Goal: Find specific page/section: Find specific page/section

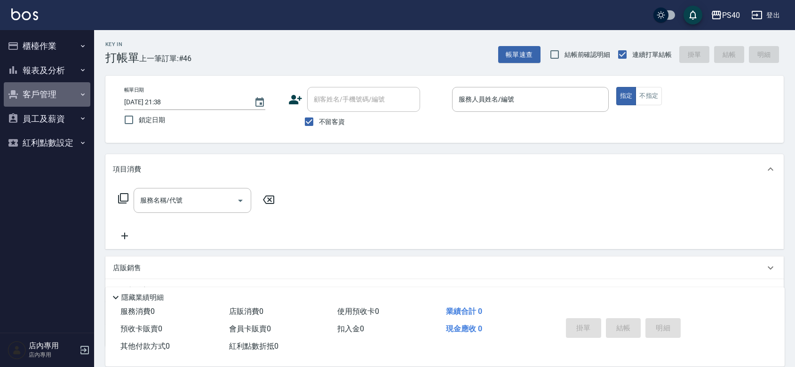
click at [60, 92] on button "客戶管理" at bounding box center [47, 94] width 87 height 24
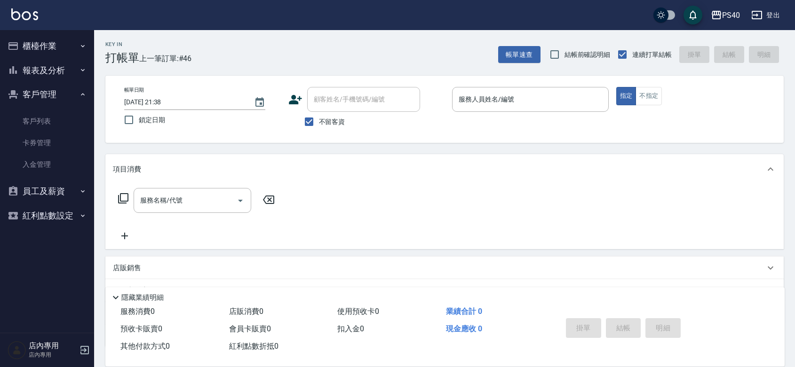
click at [53, 78] on button "報表及分析" at bounding box center [47, 70] width 87 height 24
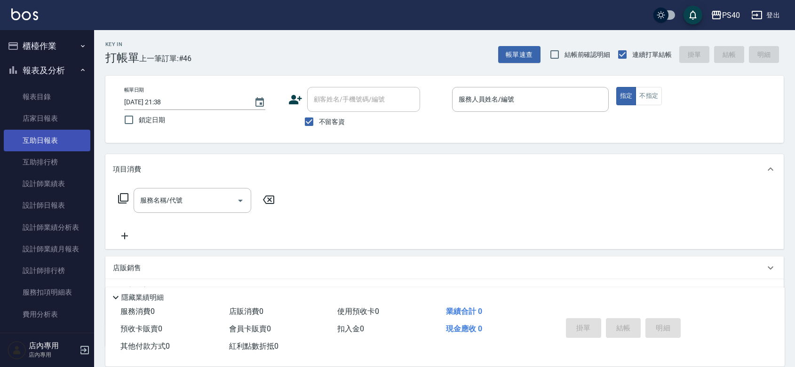
click at [46, 140] on link "互助日報表" at bounding box center [47, 141] width 87 height 22
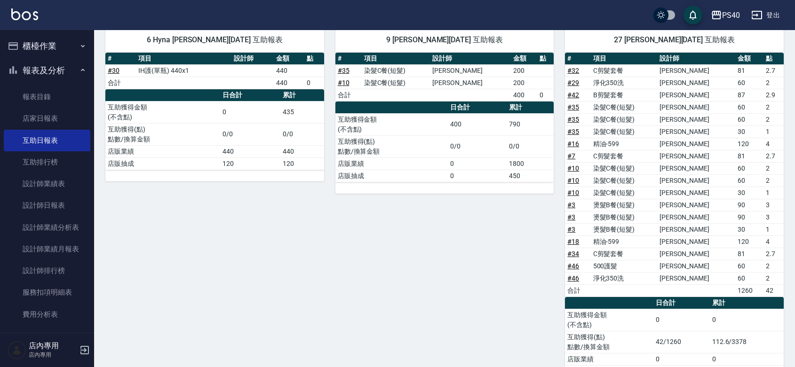
scroll to position [137, 0]
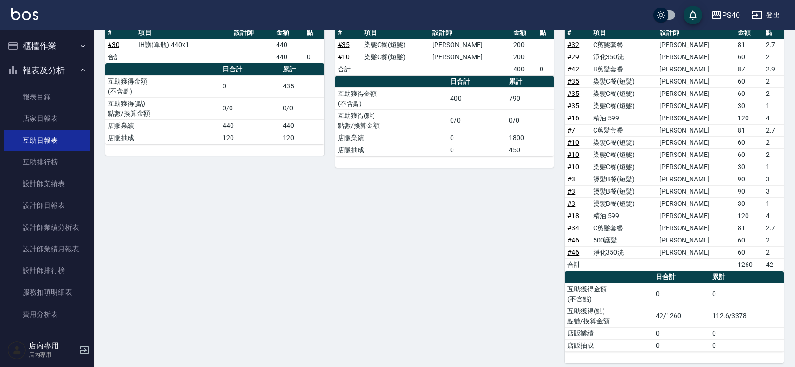
click at [633, 252] on td "淨化350洗" at bounding box center [624, 253] width 66 height 12
drag, startPoint x: 629, startPoint y: 249, endPoint x: 596, endPoint y: 252, distance: 33.1
click at [596, 252] on tr "# 46 淨化350洗 [PERSON_NAME] 60 2" at bounding box center [674, 253] width 219 height 12
drag, startPoint x: 624, startPoint y: 226, endPoint x: 605, endPoint y: 227, distance: 18.9
click at [605, 227] on td "C剪髮套餐" at bounding box center [624, 228] width 66 height 12
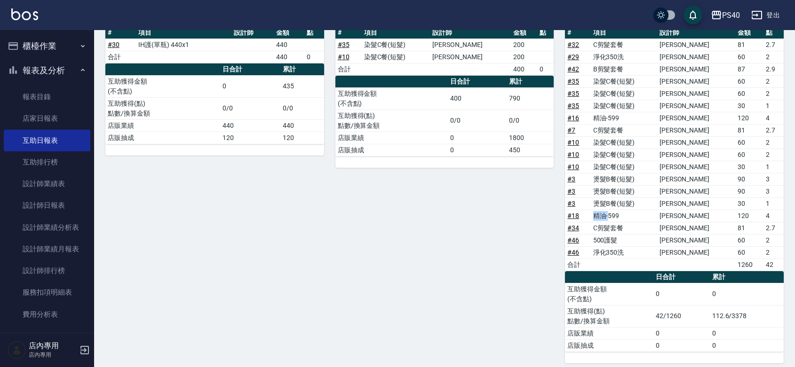
drag, startPoint x: 615, startPoint y: 217, endPoint x: 598, endPoint y: 216, distance: 16.5
click at [598, 216] on td "精油-599" at bounding box center [624, 216] width 66 height 12
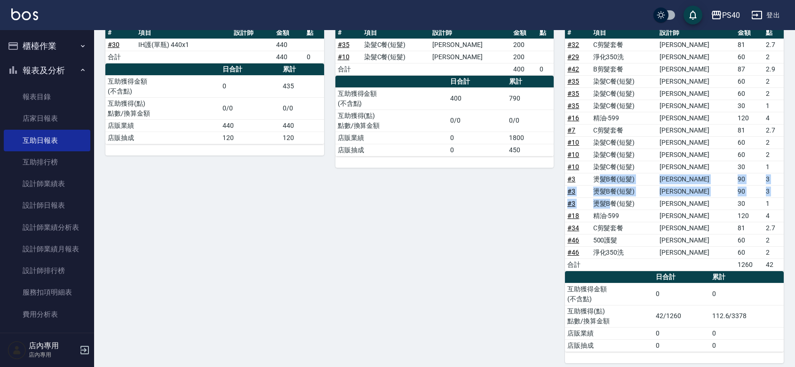
drag, startPoint x: 619, startPoint y: 206, endPoint x: 604, endPoint y: 183, distance: 27.0
click at [604, 183] on tbody "# 32 C剪髮套餐 [PERSON_NAME] 81 2.7 # 29 淨化350洗 [PERSON_NAME] 60 2 # 42 B剪髮套餐 [PERS…" at bounding box center [674, 155] width 219 height 232
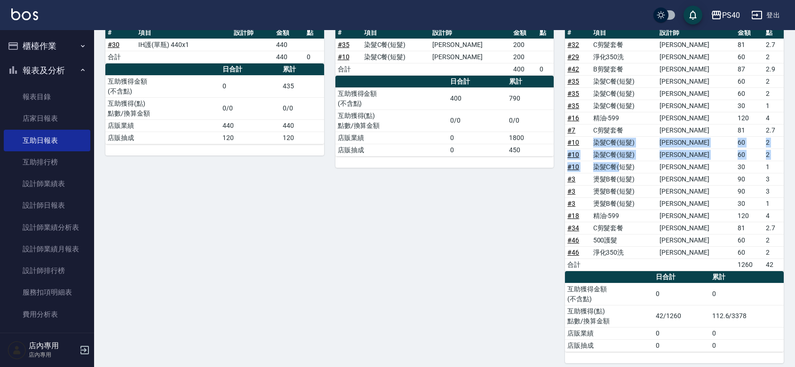
drag, startPoint x: 626, startPoint y: 170, endPoint x: 596, endPoint y: 145, distance: 39.0
click at [596, 145] on tbody "# 32 C剪髮套餐 [PERSON_NAME] 81 2.7 # 29 淨化350洗 [PERSON_NAME] 60 2 # 42 B剪髮套餐 [PERS…" at bounding box center [674, 155] width 219 height 232
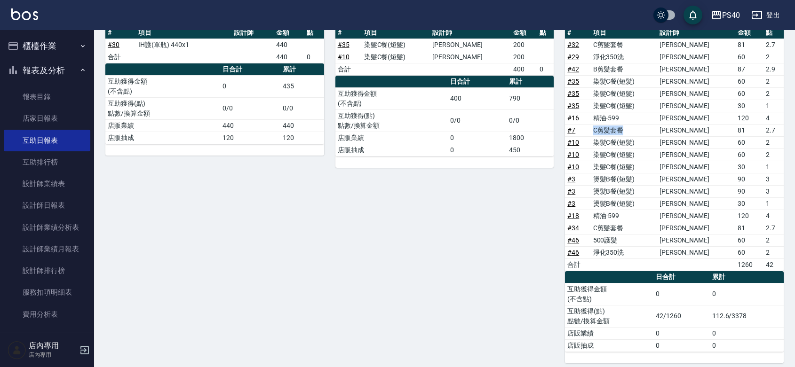
drag, startPoint x: 632, startPoint y: 135, endPoint x: 597, endPoint y: 134, distance: 34.4
click at [597, 134] on td "C剪髮套餐" at bounding box center [624, 130] width 66 height 12
drag, startPoint x: 635, startPoint y: 115, endPoint x: 604, endPoint y: 114, distance: 31.5
click at [604, 114] on td "精油-599" at bounding box center [624, 118] width 66 height 12
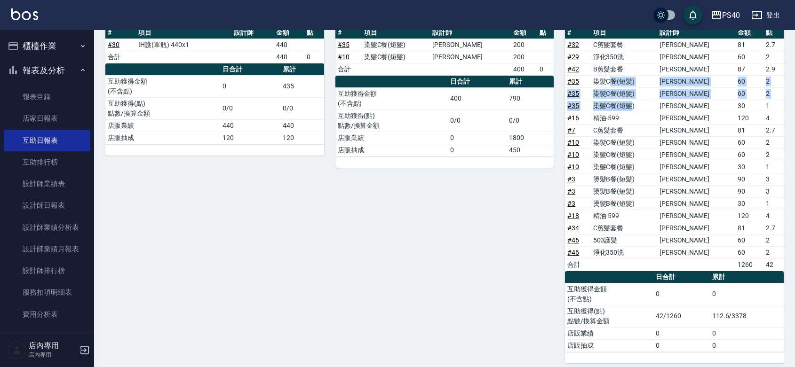
drag, startPoint x: 639, startPoint y: 103, endPoint x: 619, endPoint y: 85, distance: 26.3
click at [619, 85] on tbody "# 32 C剪髮套餐 [PERSON_NAME] 81 2.7 # 29 淨化350洗 [PERSON_NAME] 60 2 # 42 B剪髮套餐 [PERS…" at bounding box center [674, 155] width 219 height 232
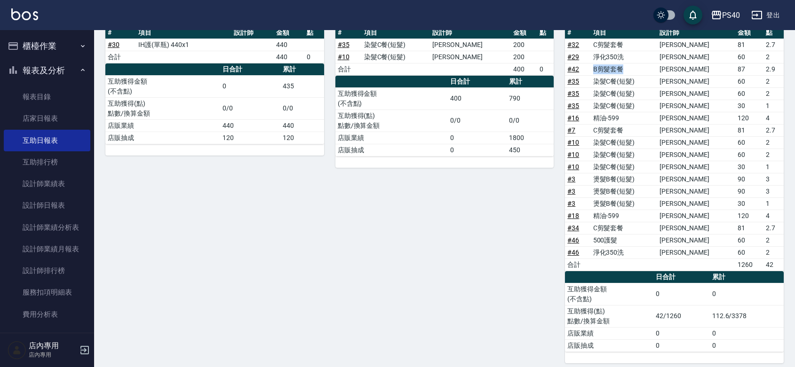
drag, startPoint x: 628, startPoint y: 68, endPoint x: 595, endPoint y: 64, distance: 33.2
click at [595, 64] on tr "# 42 B剪髮套餐 [PERSON_NAME] 87 2.9" at bounding box center [674, 69] width 219 height 12
drag, startPoint x: 620, startPoint y: 56, endPoint x: 601, endPoint y: 56, distance: 18.3
click at [601, 56] on td "淨化350洗" at bounding box center [624, 57] width 66 height 12
click at [609, 46] on td "C剪髮套餐" at bounding box center [624, 45] width 66 height 12
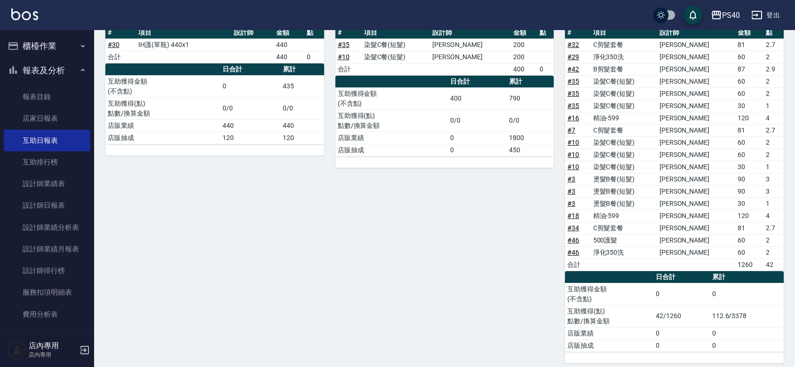
scroll to position [0, 0]
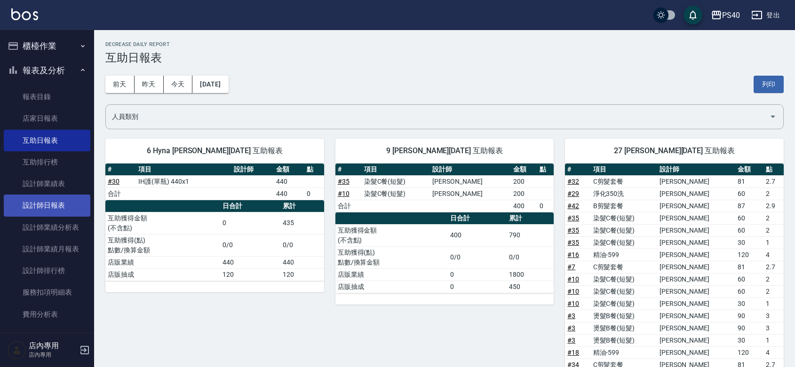
click at [52, 204] on link "設計師日報表" at bounding box center [47, 206] width 87 height 22
